Goal: Find specific page/section: Find specific page/section

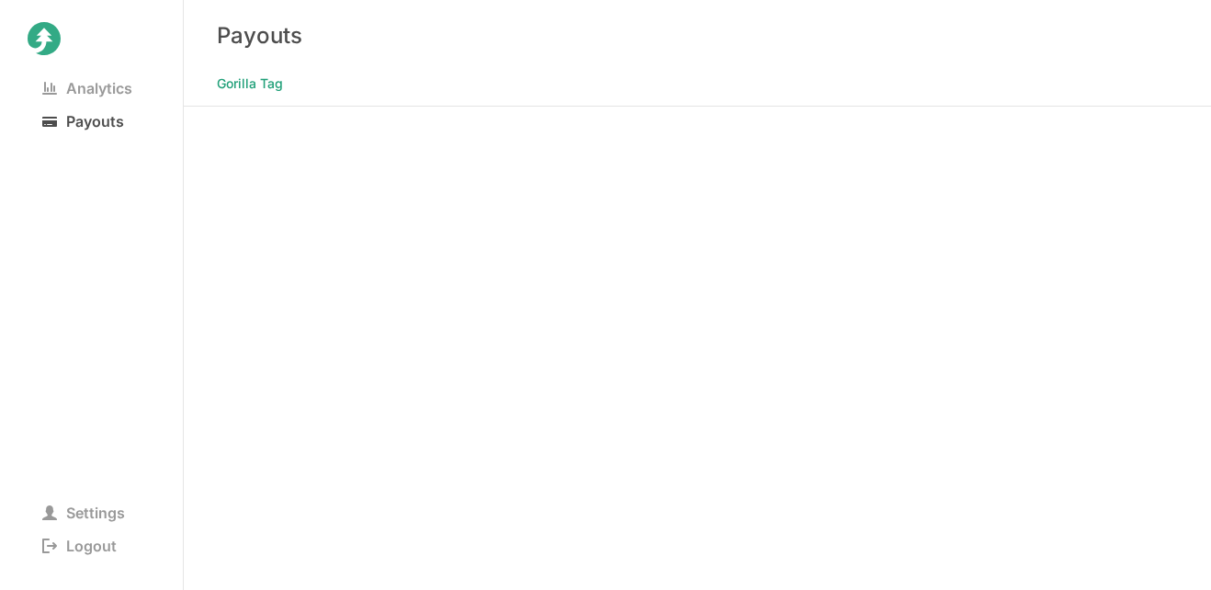
click at [92, 128] on span "Payouts" at bounding box center [83, 121] width 111 height 26
click at [85, 99] on span "Analytics" at bounding box center [87, 88] width 119 height 26
click at [250, 83] on Tag "Gorilla Tag" at bounding box center [250, 84] width 66 height 26
click at [80, 122] on span "Payouts" at bounding box center [83, 121] width 111 height 26
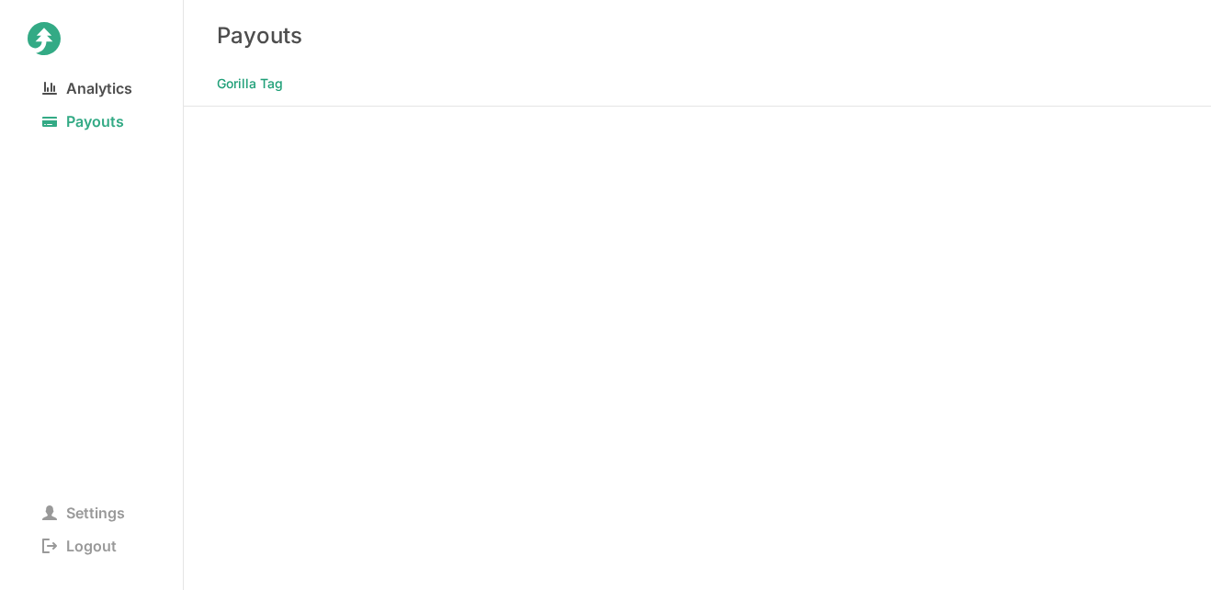
click at [87, 91] on span "Analytics" at bounding box center [87, 88] width 119 height 26
